Goal: Task Accomplishment & Management: Complete application form

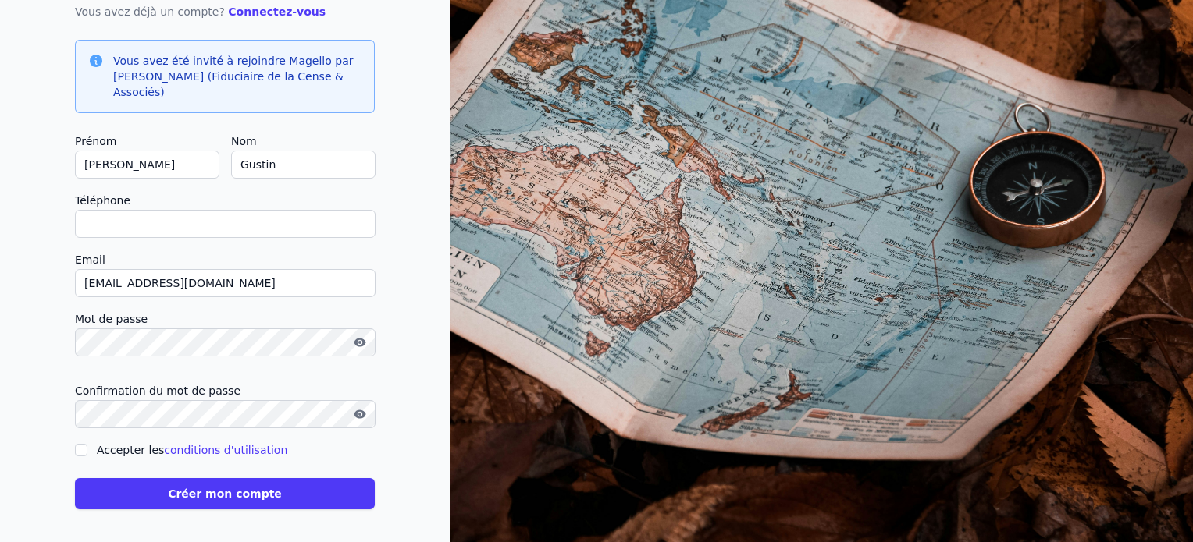
scroll to position [141, 0]
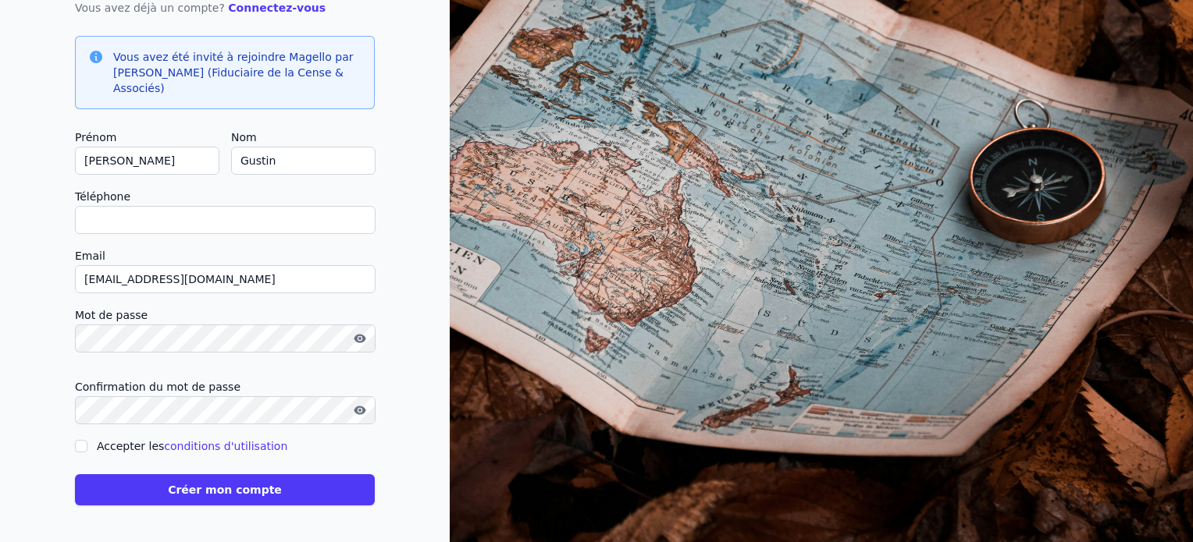
click at [127, 222] on input "Téléphone" at bounding box center [225, 220] width 301 height 28
type input "0"
checkbox input "false"
type input "0495616675"
click at [81, 446] on input "Accepter les conditions d'utilisation" at bounding box center [81, 446] width 12 height 12
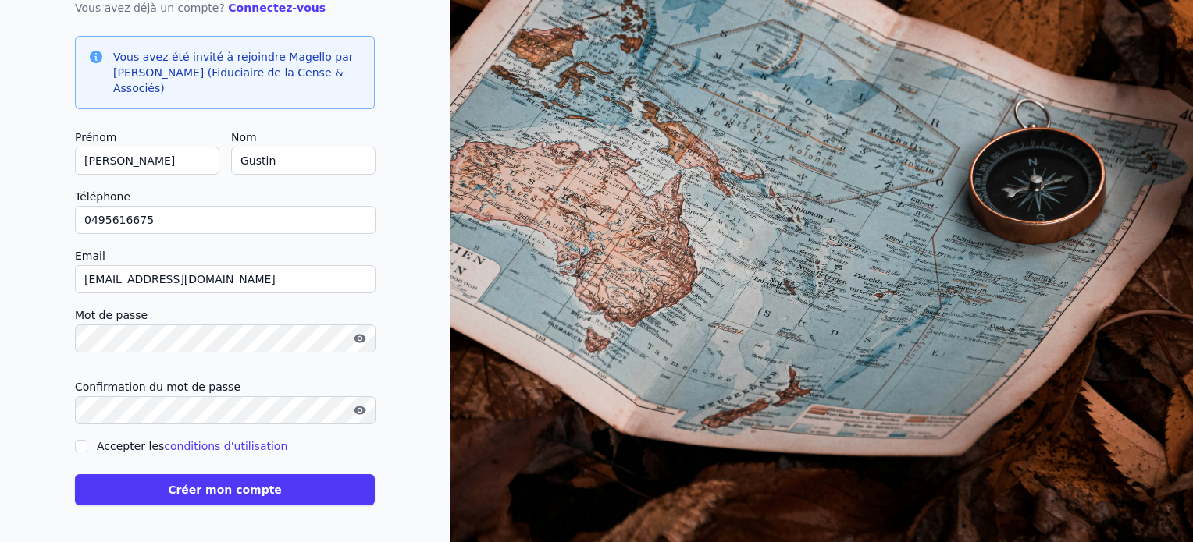
checkbox input "true"
click at [135, 499] on button "Créer mon compte" at bounding box center [225, 490] width 300 height 31
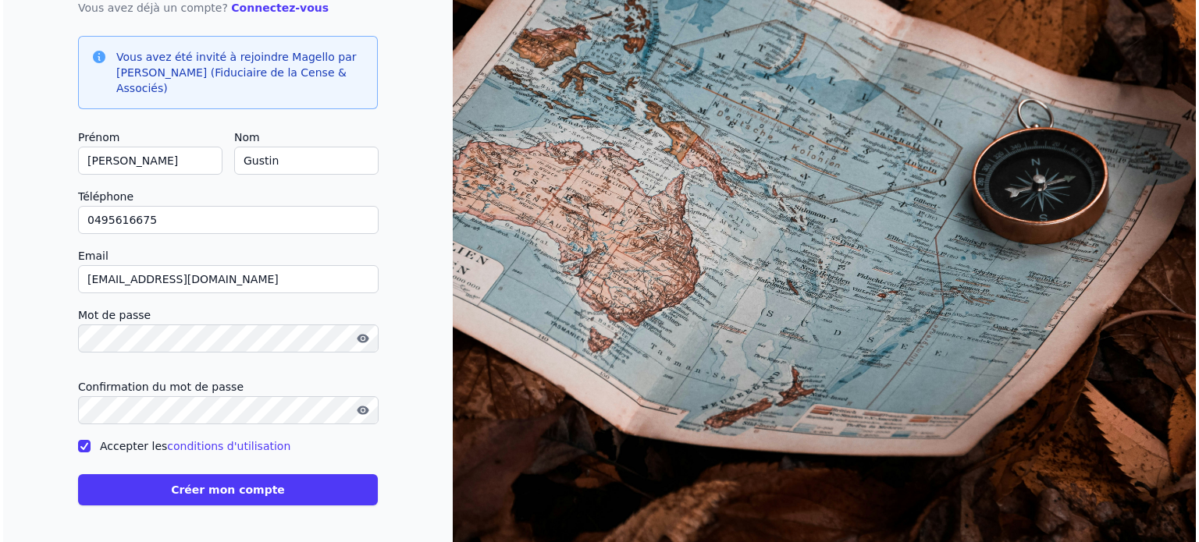
scroll to position [0, 0]
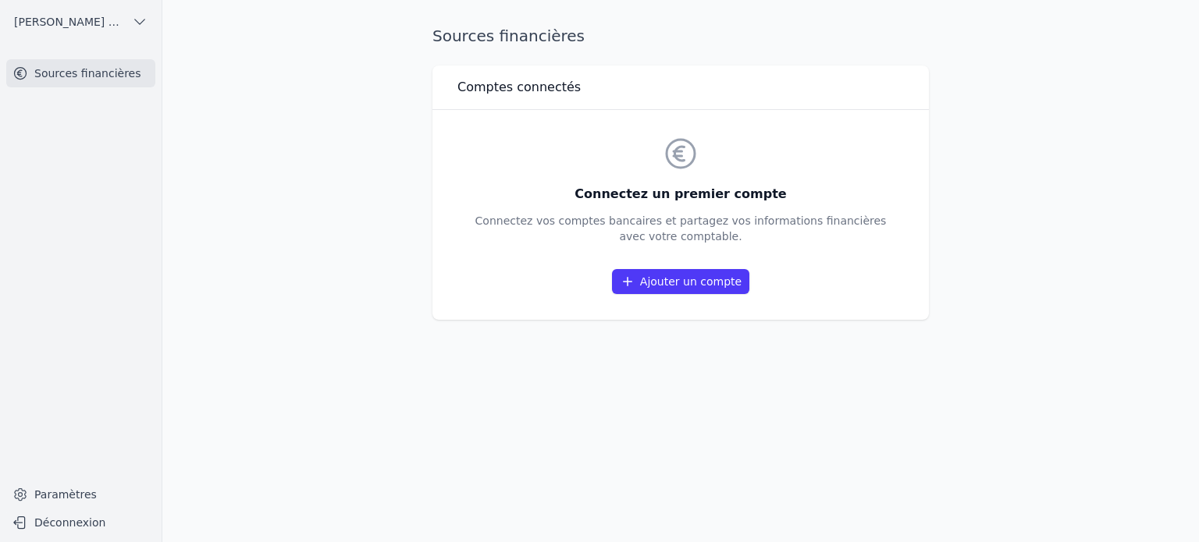
click at [726, 283] on link "Ajouter un compte" at bounding box center [680, 281] width 137 height 25
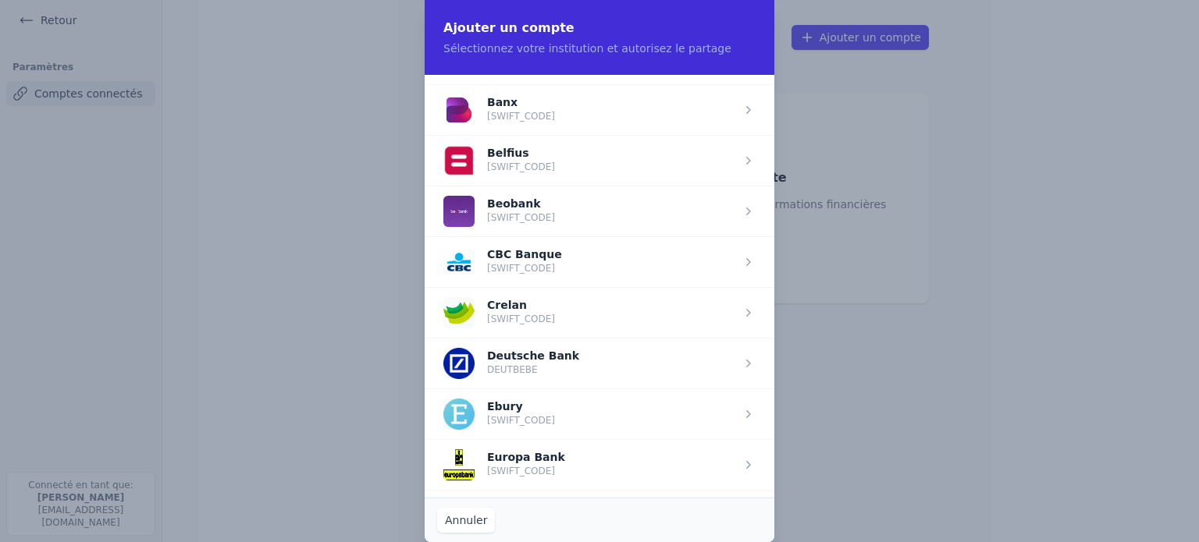
scroll to position [607, 0]
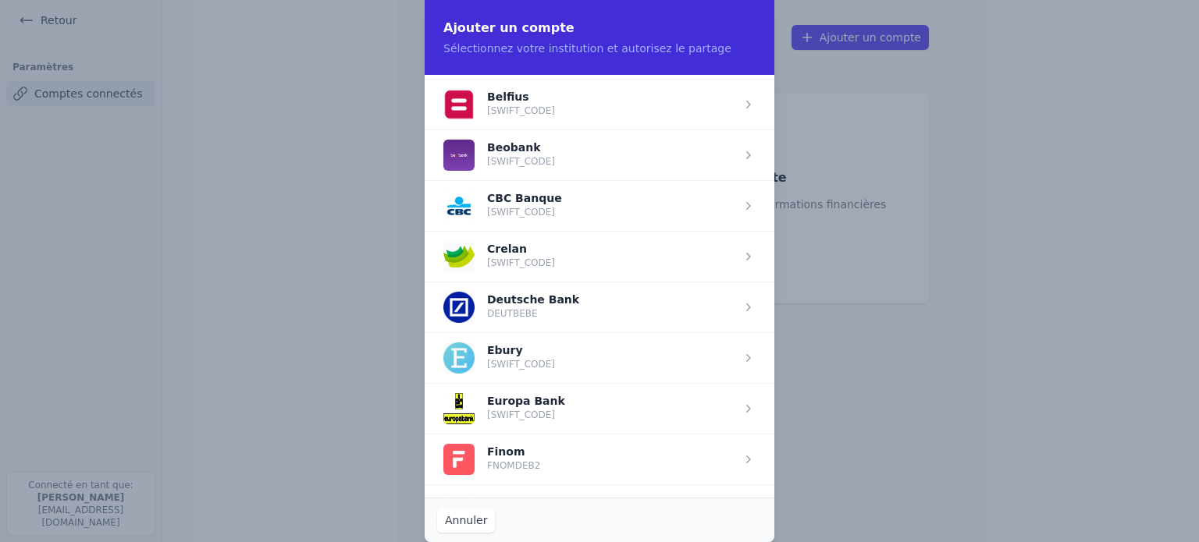
click at [561, 245] on span "button" at bounding box center [600, 256] width 350 height 51
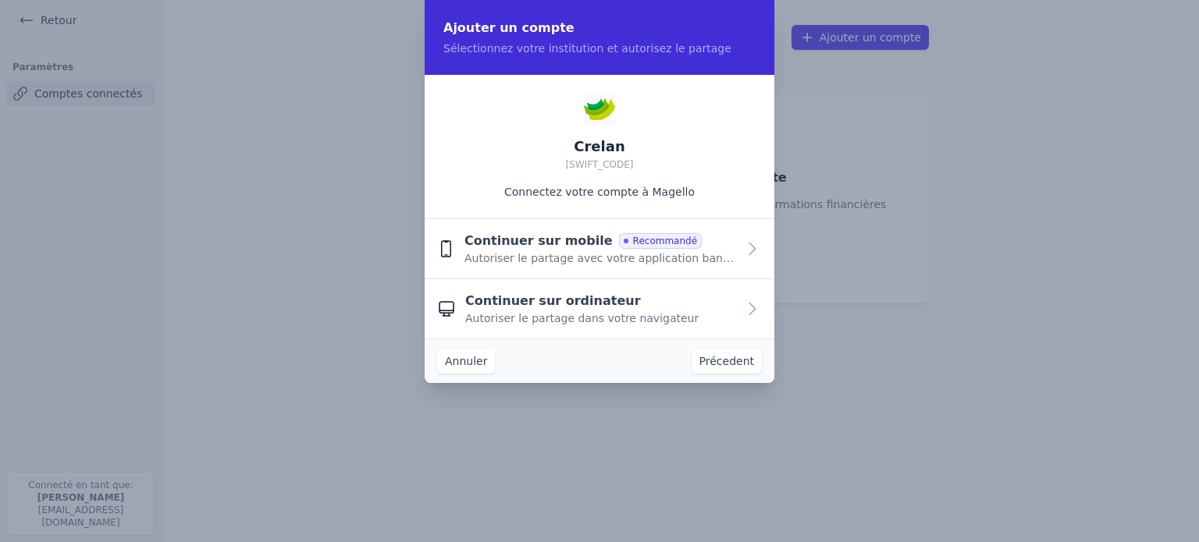
scroll to position [0, 0]
click at [471, 349] on div "Annuler" at bounding box center [466, 361] width 58 height 25
click at [475, 361] on button "Annuler" at bounding box center [466, 361] width 58 height 25
